Goal: Task Accomplishment & Management: Use online tool/utility

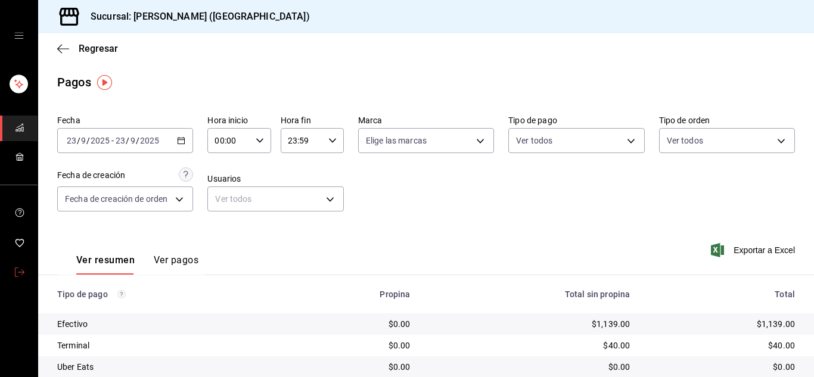
click at [18, 269] on icon "mailbox folders" at bounding box center [20, 272] width 10 height 10
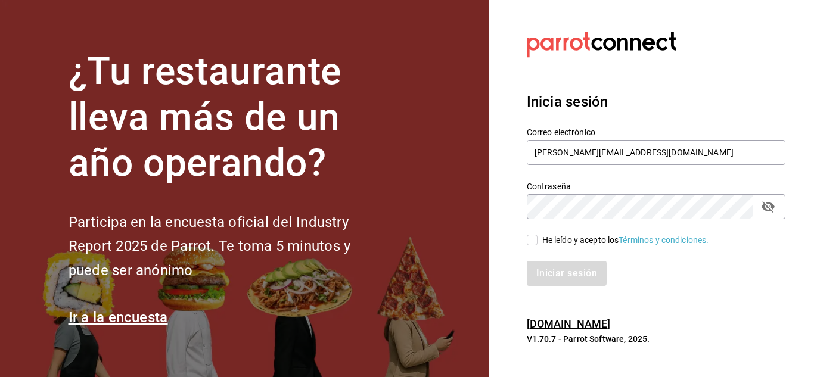
click at [528, 240] on input "He leído y acepto los Términos y condiciones." at bounding box center [532, 240] width 11 height 11
checkbox input "true"
click at [543, 266] on button "Iniciar sesión" at bounding box center [567, 273] width 81 height 25
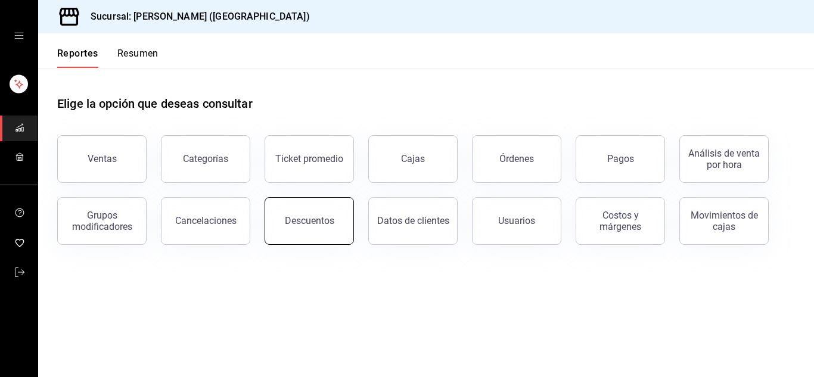
click at [314, 222] on div "Descuentos" at bounding box center [309, 220] width 49 height 11
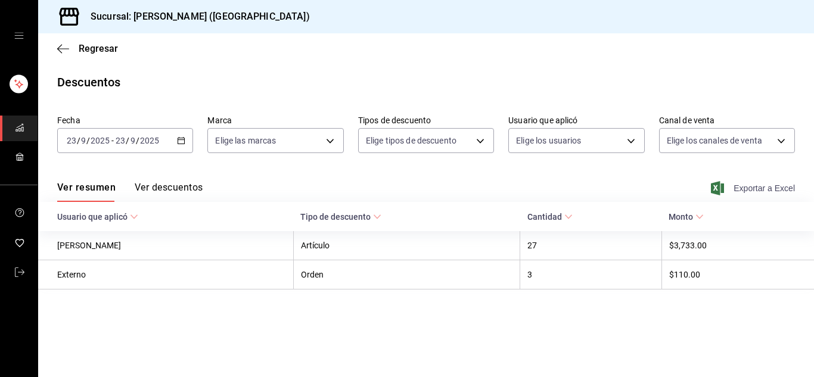
click at [773, 187] on span "Exportar a Excel" at bounding box center [754, 188] width 82 height 14
click at [17, 269] on icon "mailbox folders" at bounding box center [20, 272] width 10 height 10
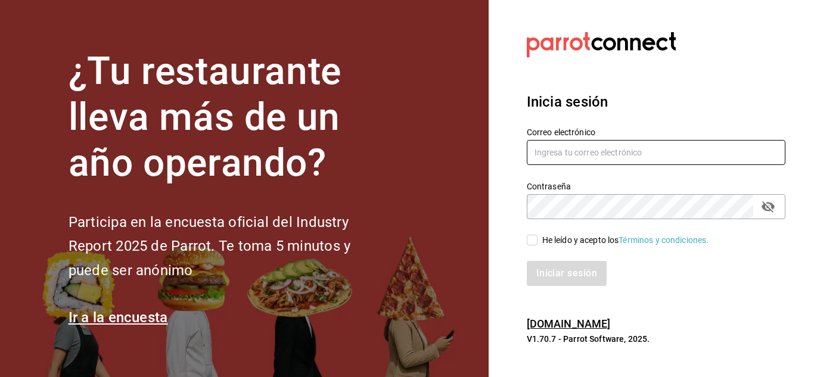
type input "[PERSON_NAME][EMAIL_ADDRESS][DOMAIN_NAME]"
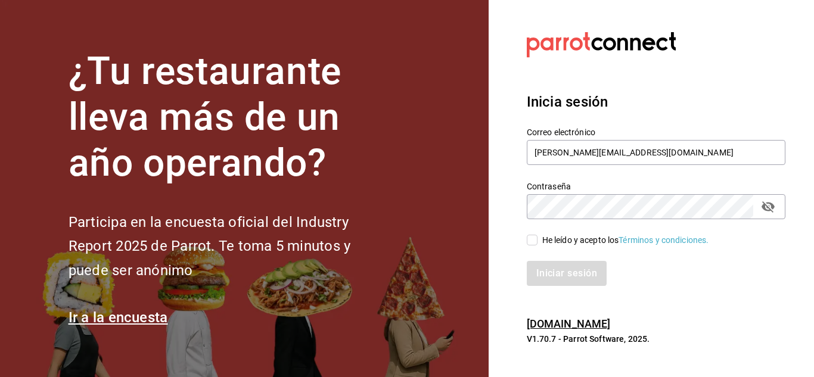
click at [527, 237] on input "He leído y acepto los Términos y condiciones." at bounding box center [532, 240] width 11 height 11
checkbox input "true"
click at [550, 284] on button "Iniciar sesión" at bounding box center [567, 273] width 81 height 25
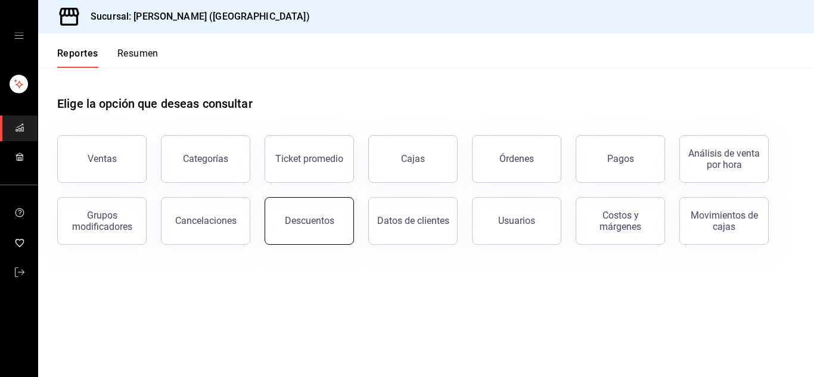
click at [304, 221] on div "Descuentos" at bounding box center [309, 220] width 49 height 11
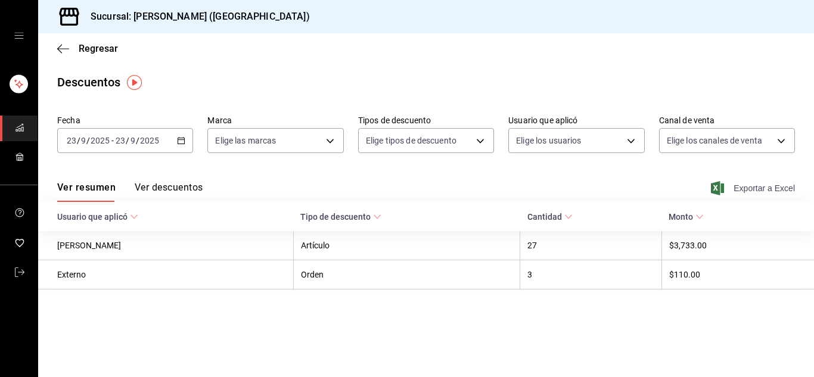
click at [762, 189] on span "Exportar a Excel" at bounding box center [754, 188] width 82 height 14
click at [24, 273] on icon "mailbox folders" at bounding box center [20, 272] width 10 height 10
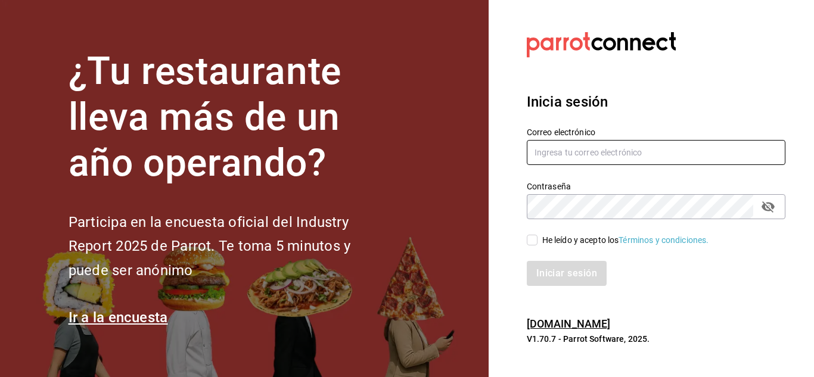
type input "urbina.kenia2010@gmail.com"
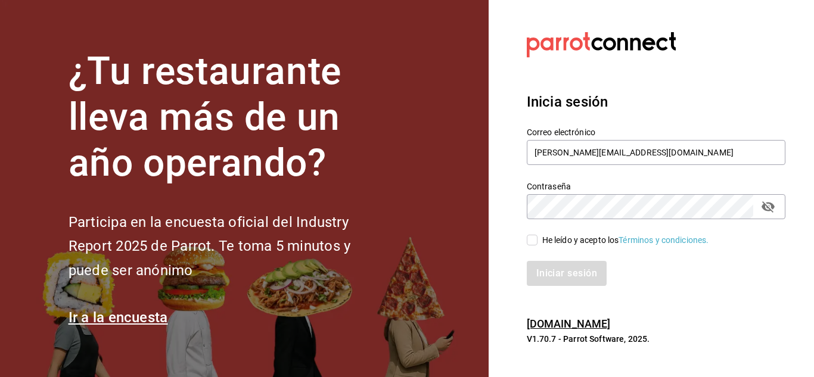
click at [530, 241] on input "He leído y acepto los Términos y condiciones." at bounding box center [532, 240] width 11 height 11
checkbox input "true"
click at [550, 264] on button "Iniciar sesión" at bounding box center [567, 273] width 81 height 25
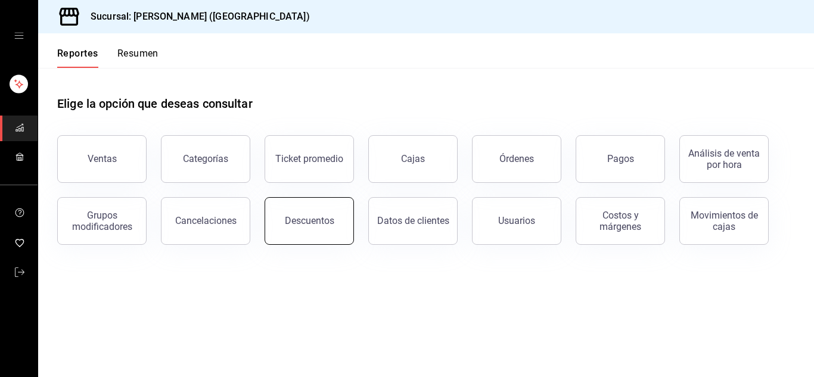
click at [283, 220] on button "Descuentos" at bounding box center [308, 221] width 89 height 48
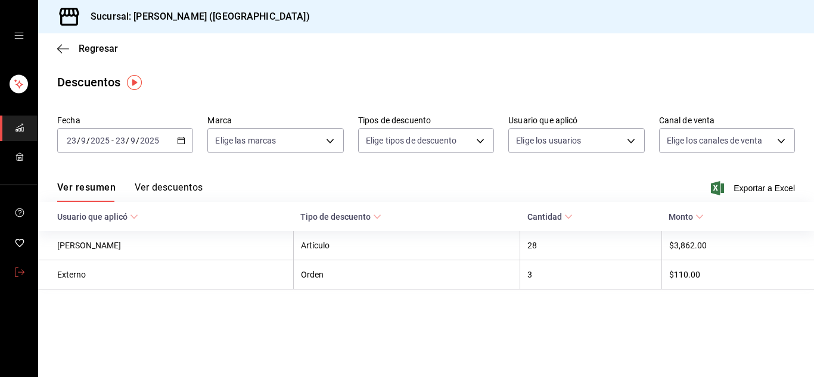
click at [17, 270] on icon "mailbox folders" at bounding box center [20, 272] width 10 height 10
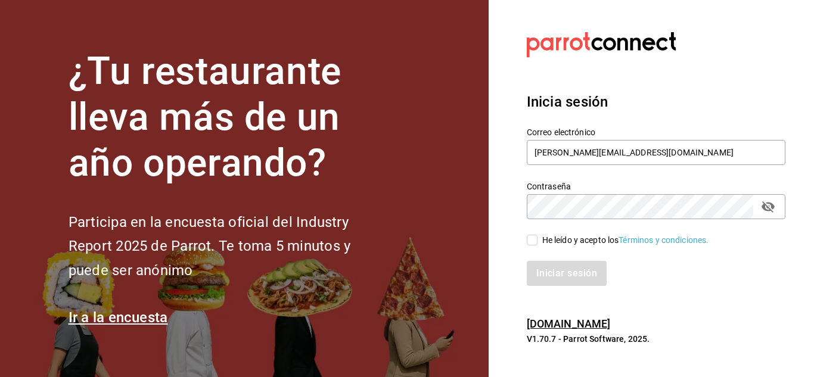
click at [532, 241] on input "He leído y acepto los Términos y condiciones." at bounding box center [532, 240] width 11 height 11
checkbox input "true"
click at [540, 274] on button "Iniciar sesión" at bounding box center [567, 273] width 81 height 25
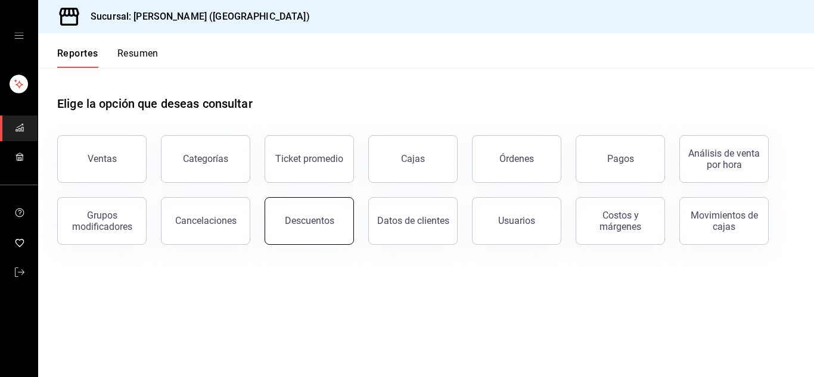
click at [306, 219] on div "Descuentos" at bounding box center [309, 220] width 49 height 11
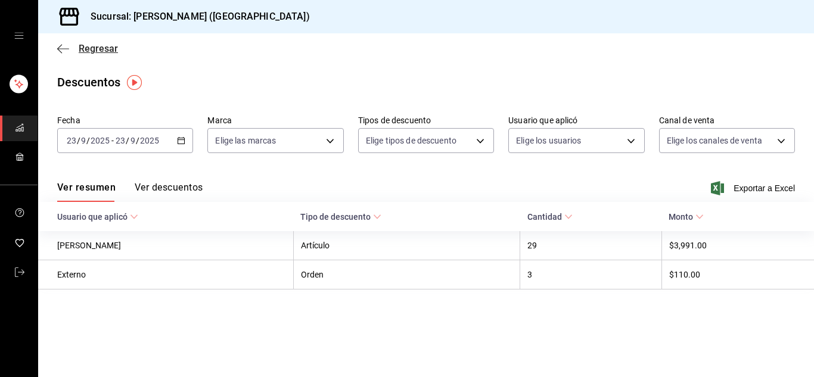
click at [61, 49] on icon "button" at bounding box center [63, 48] width 12 height 1
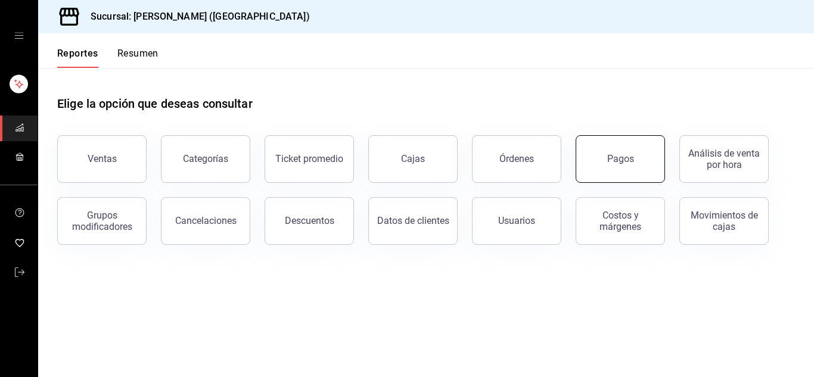
click at [623, 161] on div "Pagos" at bounding box center [620, 158] width 27 height 11
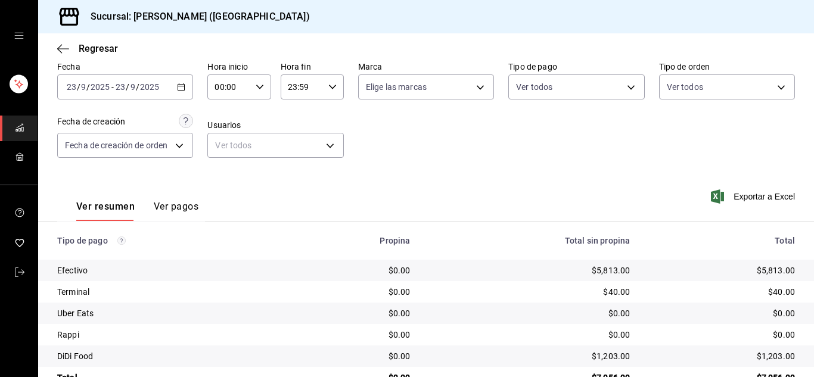
scroll to position [85, 0]
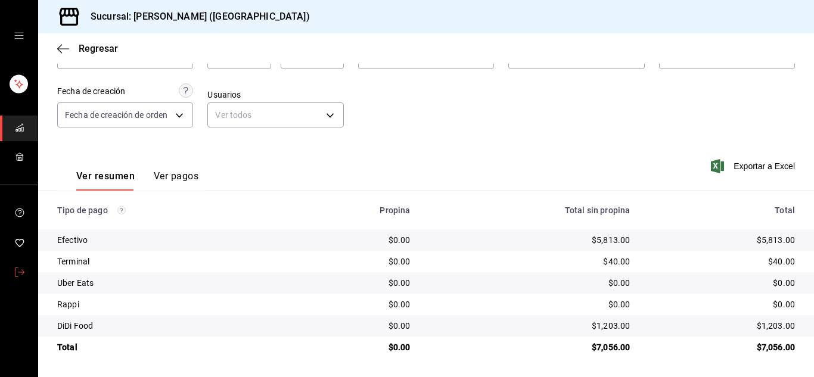
click at [20, 269] on icon "mailbox folders" at bounding box center [20, 272] width 10 height 10
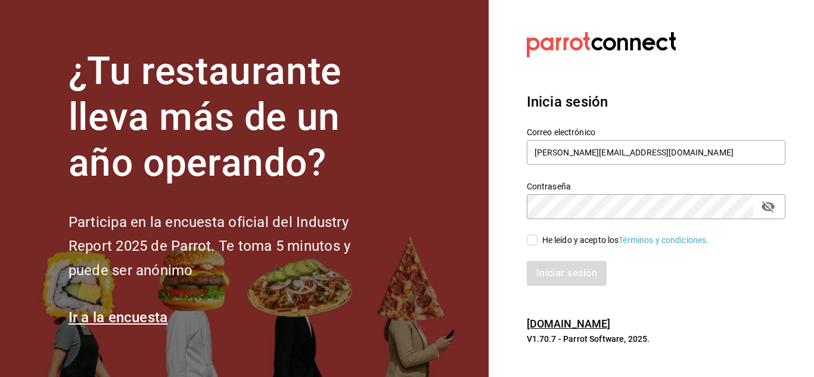
click at [532, 236] on input "He leído y acepto los Términos y condiciones." at bounding box center [532, 240] width 11 height 11
checkbox input "true"
click at [545, 272] on button "Iniciar sesión" at bounding box center [567, 273] width 81 height 25
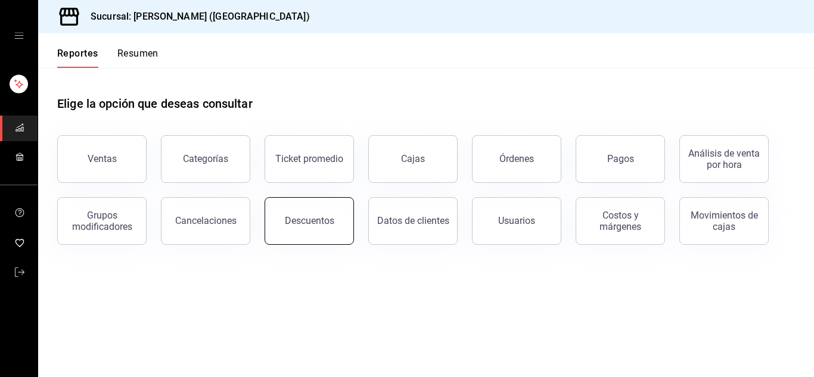
click at [312, 226] on button "Descuentos" at bounding box center [308, 221] width 89 height 48
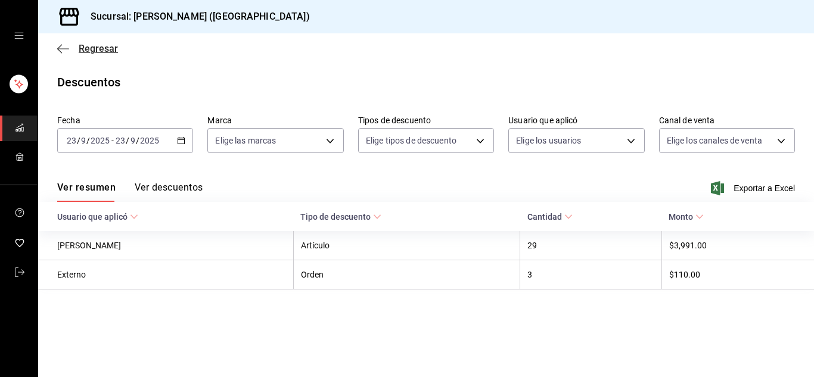
click at [64, 51] on icon "button" at bounding box center [63, 48] width 12 height 11
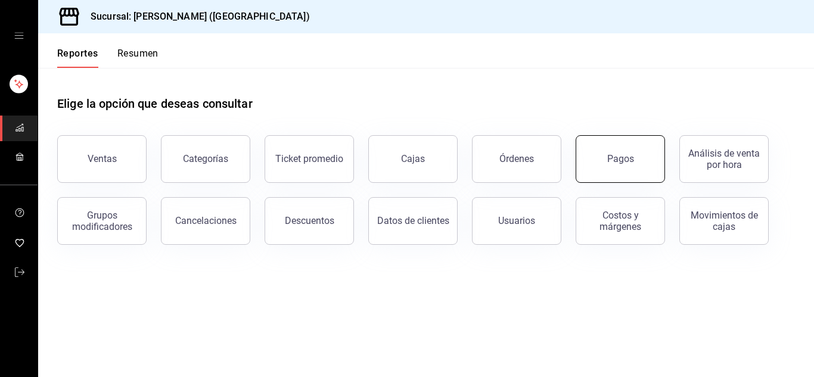
click at [637, 160] on button "Pagos" at bounding box center [619, 159] width 89 height 48
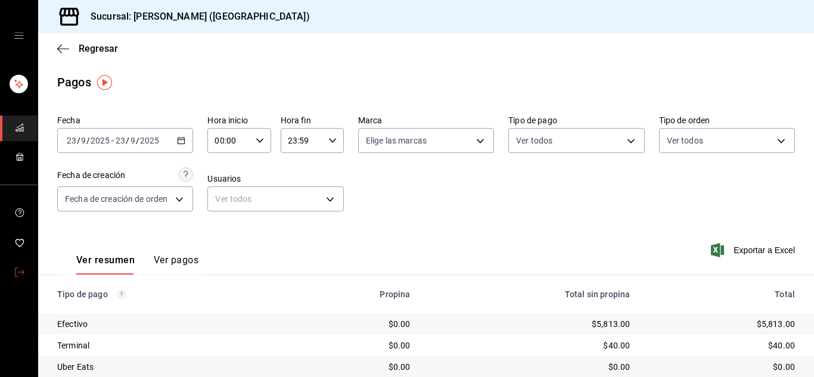
click at [17, 272] on icon "mailbox folders" at bounding box center [20, 272] width 10 height 10
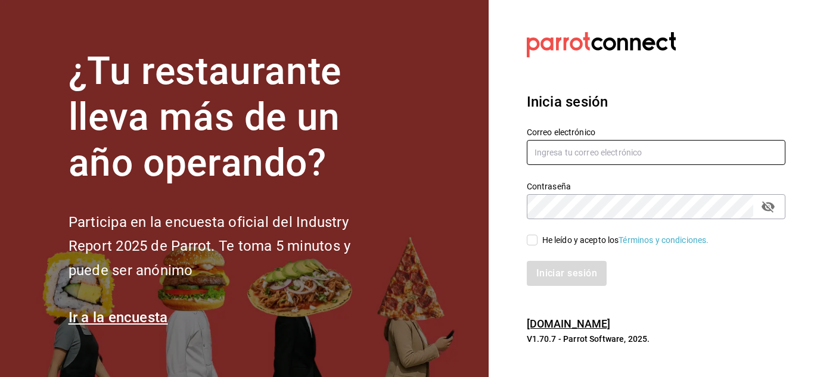
type input "[PERSON_NAME][EMAIL_ADDRESS][DOMAIN_NAME]"
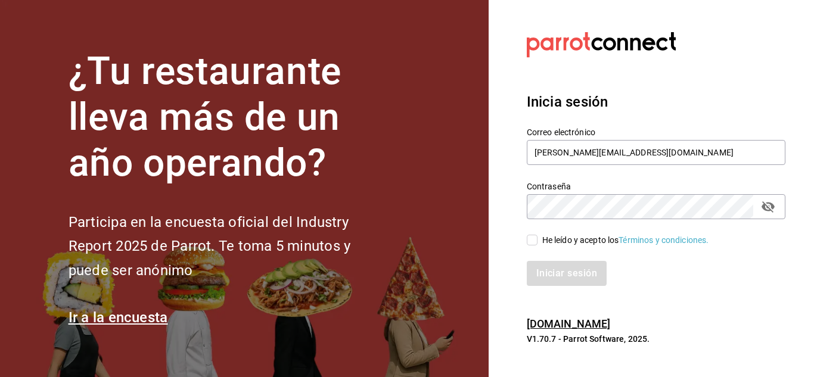
click at [531, 239] on input "He leído y acepto los Términos y condiciones." at bounding box center [532, 240] width 11 height 11
checkbox input "true"
click at [558, 276] on button "Iniciar sesión" at bounding box center [567, 273] width 81 height 25
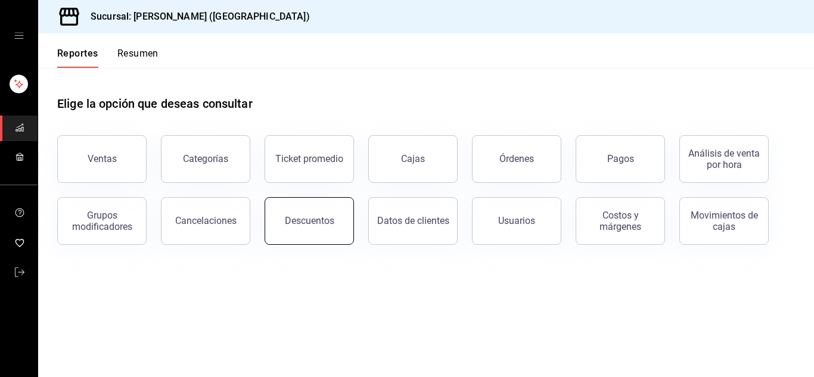
click at [309, 228] on button "Descuentos" at bounding box center [308, 221] width 89 height 48
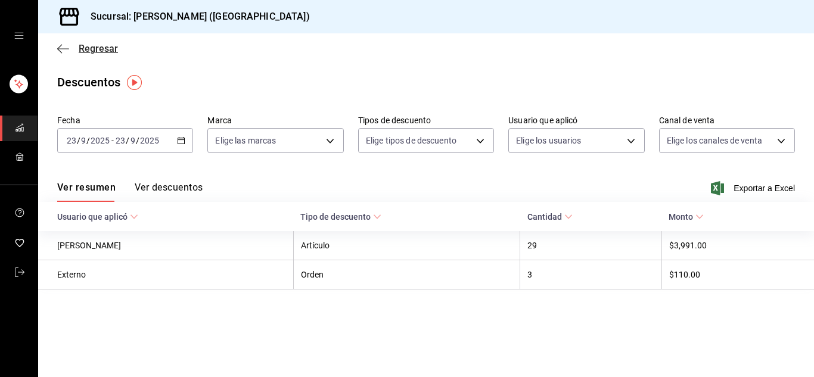
click at [67, 49] on icon "button" at bounding box center [63, 48] width 12 height 1
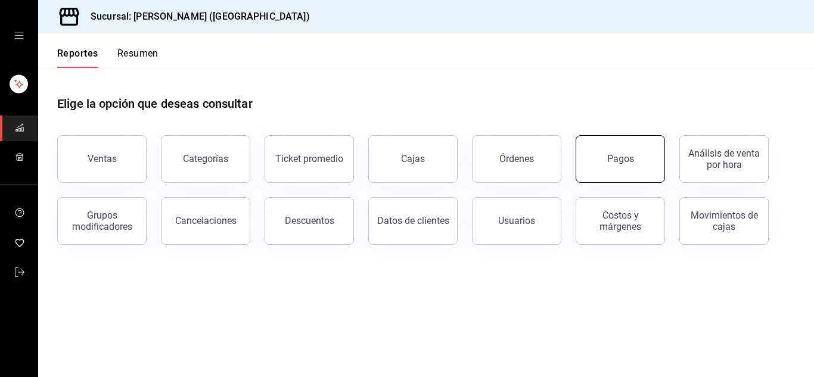
click at [612, 158] on div "Pagos" at bounding box center [620, 158] width 27 height 11
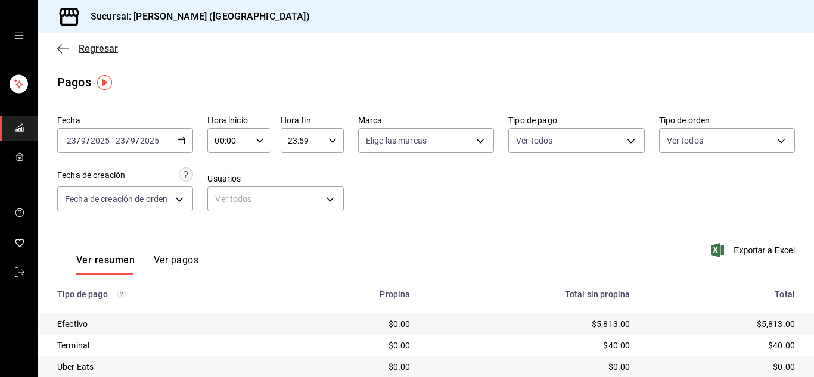
click at [69, 52] on icon "button" at bounding box center [63, 48] width 12 height 11
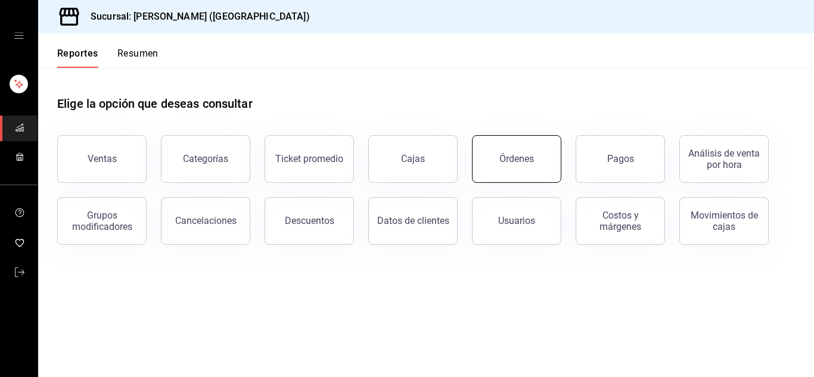
click at [549, 169] on button "Órdenes" at bounding box center [516, 159] width 89 height 48
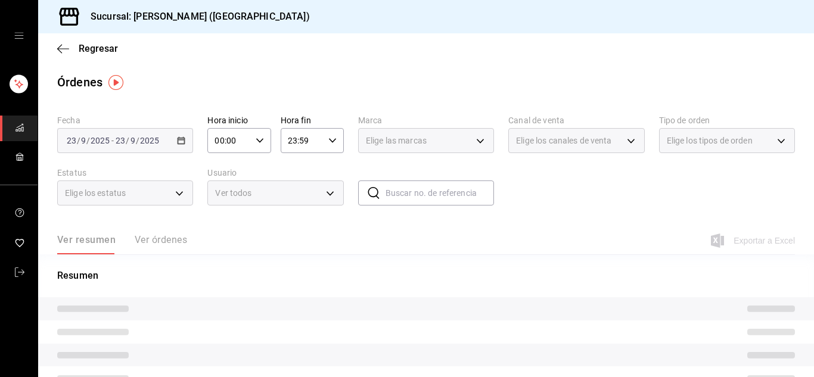
click at [755, 241] on div "Exportar a Excel" at bounding box center [754, 241] width 82 height 14
click at [750, 242] on div "Exportar a Excel" at bounding box center [754, 241] width 82 height 14
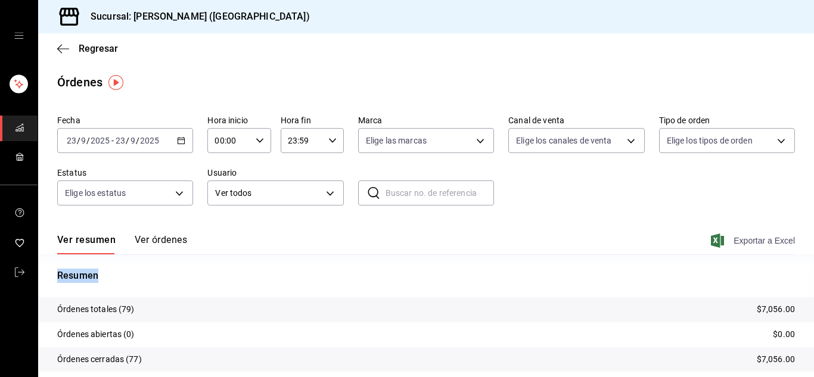
click at [749, 240] on span "Exportar a Excel" at bounding box center [754, 241] width 82 height 14
